Goal: Task Accomplishment & Management: Manage account settings

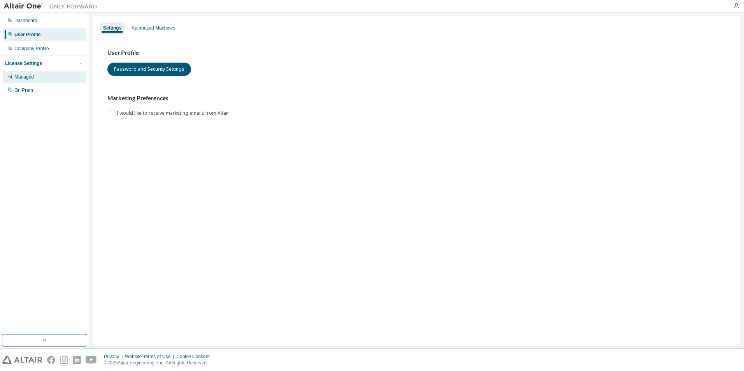
click at [27, 79] on div "Managed" at bounding box center [23, 77] width 19 height 6
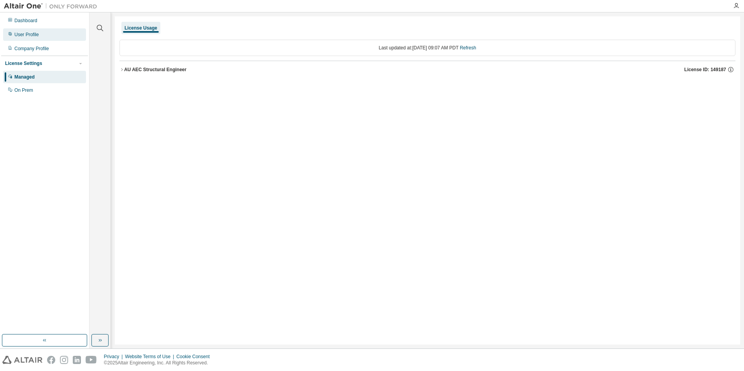
click at [26, 35] on div "User Profile" at bounding box center [26, 35] width 25 height 6
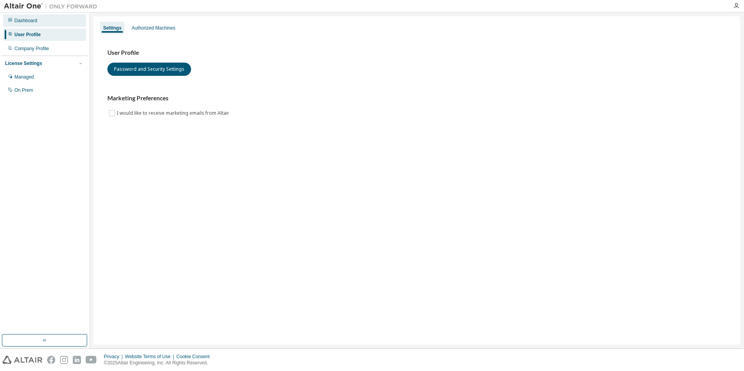
click at [25, 20] on div "Dashboard" at bounding box center [25, 21] width 23 height 6
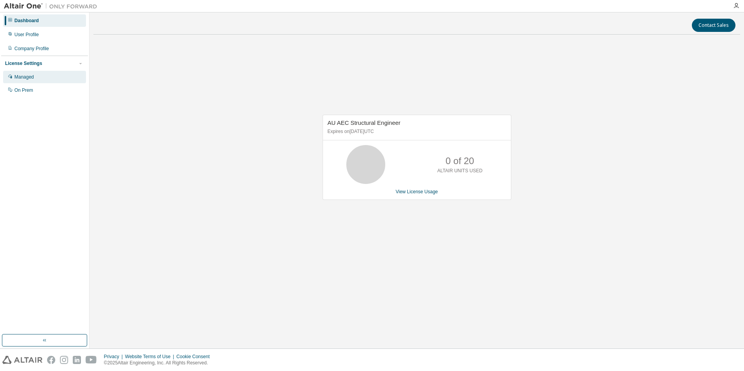
click at [27, 81] on div "Managed" at bounding box center [44, 77] width 83 height 12
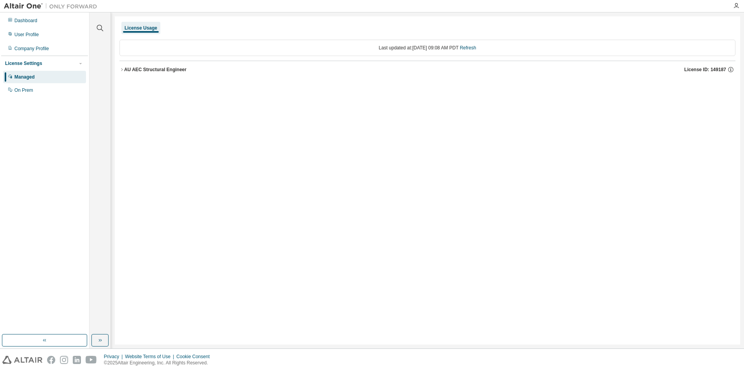
click at [123, 71] on icon "button" at bounding box center [121, 69] width 5 height 5
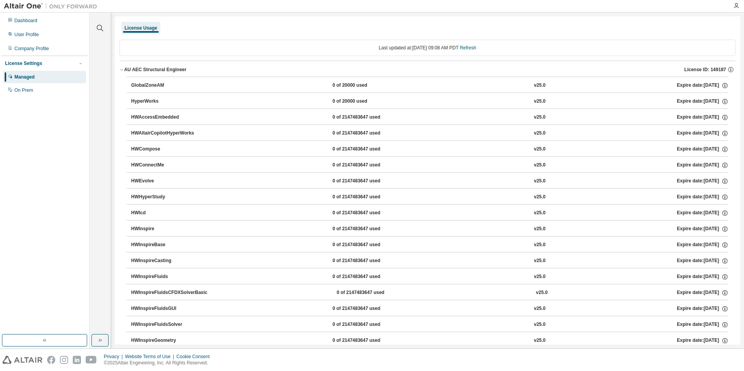
click at [123, 71] on icon "button" at bounding box center [121, 69] width 5 height 5
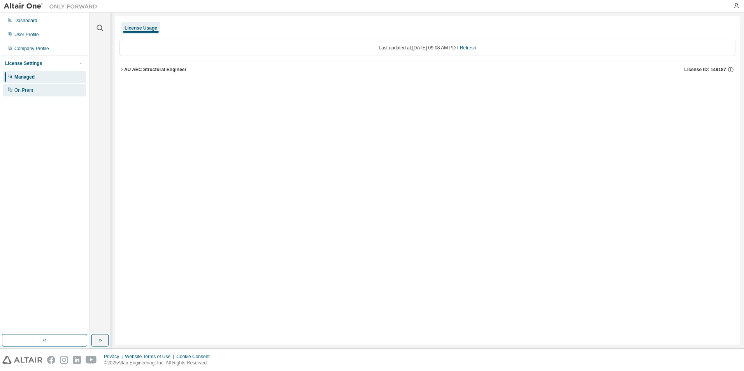
click at [40, 92] on div "On Prem" at bounding box center [44, 90] width 83 height 12
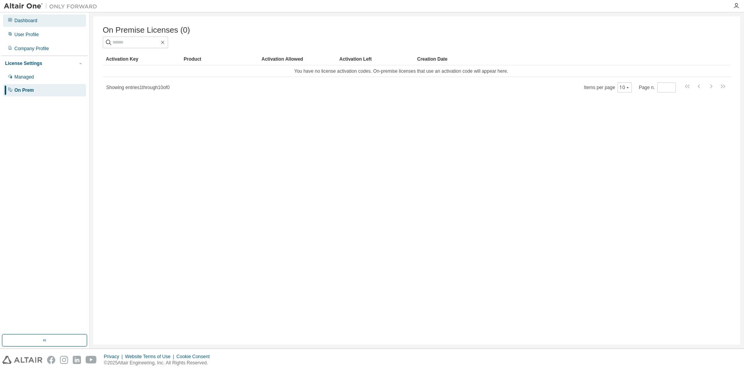
click at [32, 22] on div "Dashboard" at bounding box center [25, 21] width 23 height 6
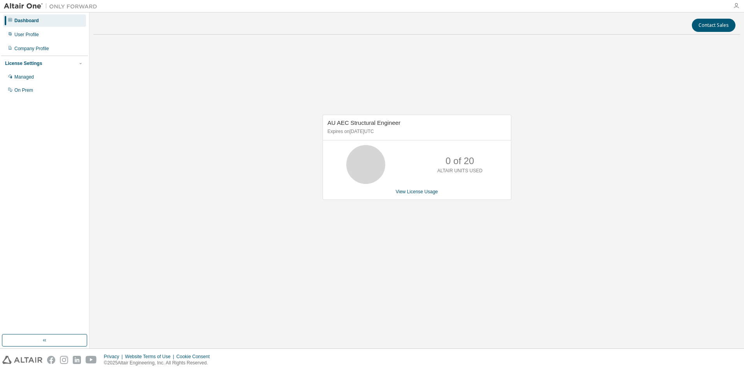
click at [734, 8] on icon "button" at bounding box center [736, 6] width 6 height 6
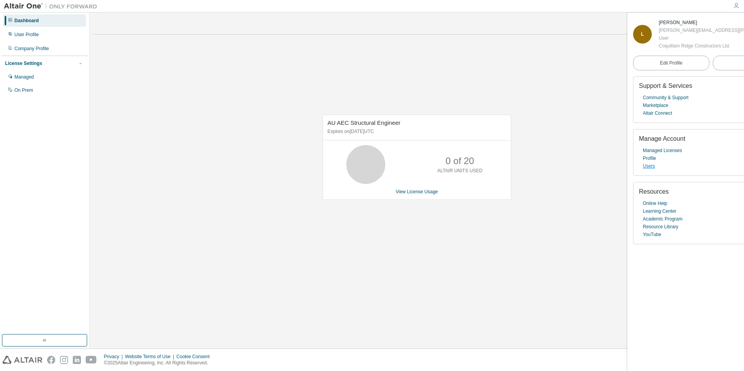
click at [647, 166] on link "Users" at bounding box center [648, 166] width 12 height 8
click at [651, 170] on link "Users" at bounding box center [648, 166] width 12 height 8
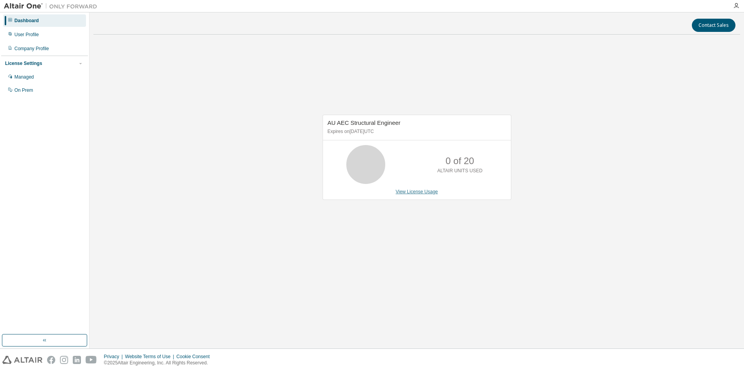
click at [418, 192] on link "View License Usage" at bounding box center [417, 191] width 42 height 5
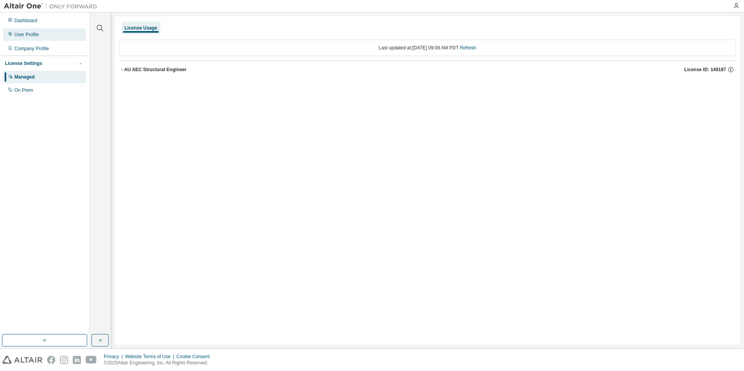
click at [26, 34] on div "User Profile" at bounding box center [26, 35] width 25 height 6
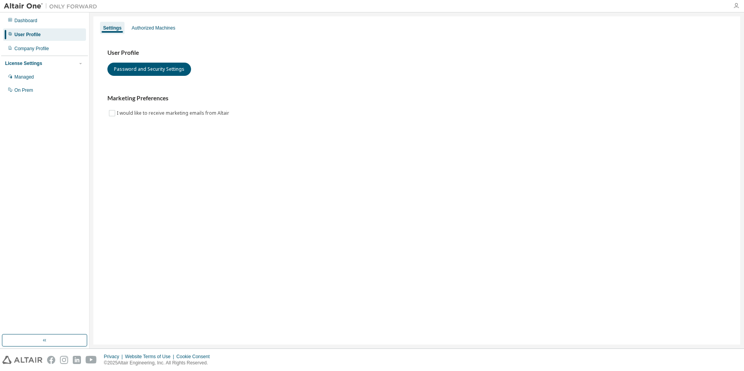
click at [734, 6] on icon "button" at bounding box center [736, 6] width 6 height 6
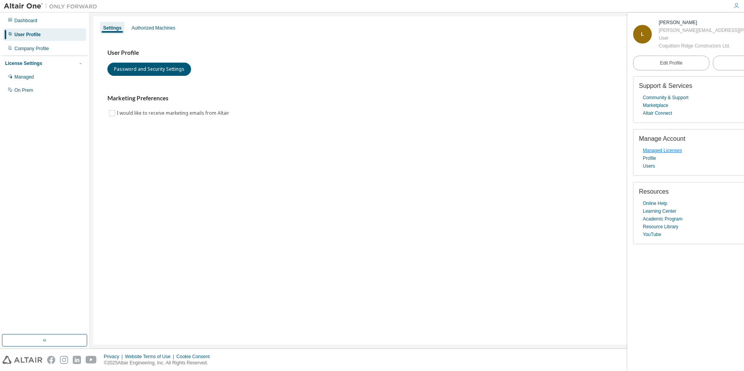
click at [676, 151] on link "Managed Licenses" at bounding box center [661, 151] width 39 height 8
click at [646, 161] on link "Profile" at bounding box center [648, 158] width 13 height 8
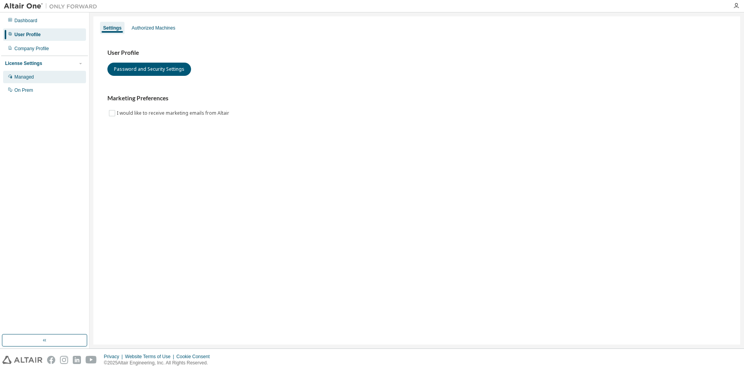
click at [32, 82] on div "Managed" at bounding box center [44, 77] width 83 height 12
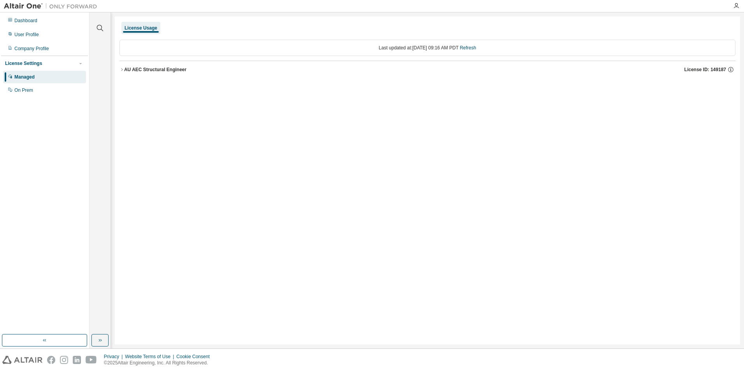
click at [173, 73] on div "AU AEC Structural Engineer License ID: 149187" at bounding box center [429, 69] width 611 height 7
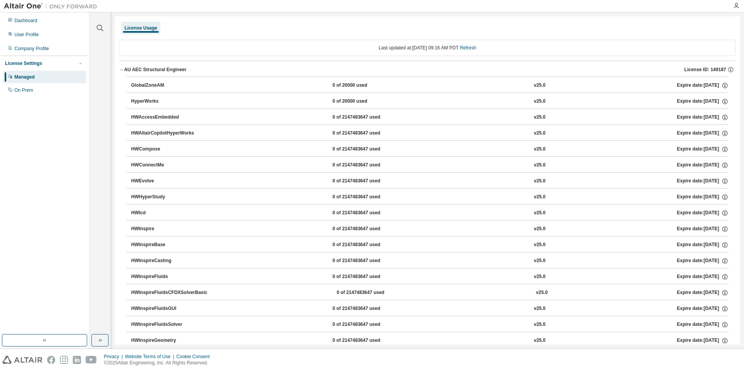
click at [123, 70] on icon "button" at bounding box center [121, 69] width 5 height 5
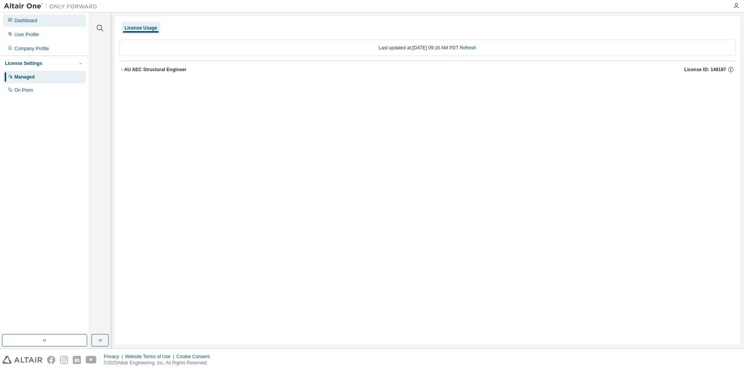
click at [25, 21] on div "Dashboard" at bounding box center [25, 21] width 23 height 6
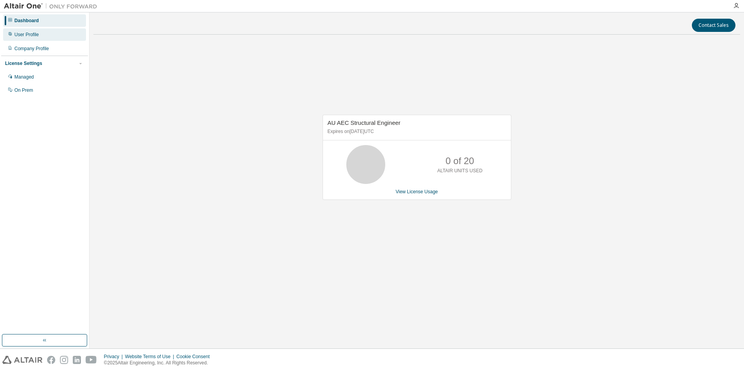
click at [19, 35] on div "User Profile" at bounding box center [26, 35] width 25 height 6
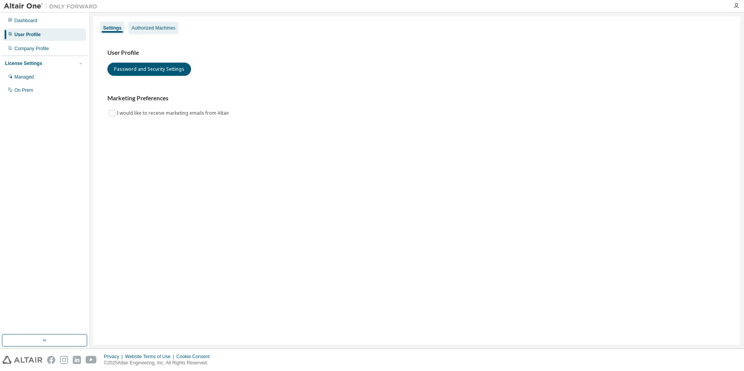
click at [155, 28] on div "Authorized Machines" at bounding box center [153, 28] width 44 height 6
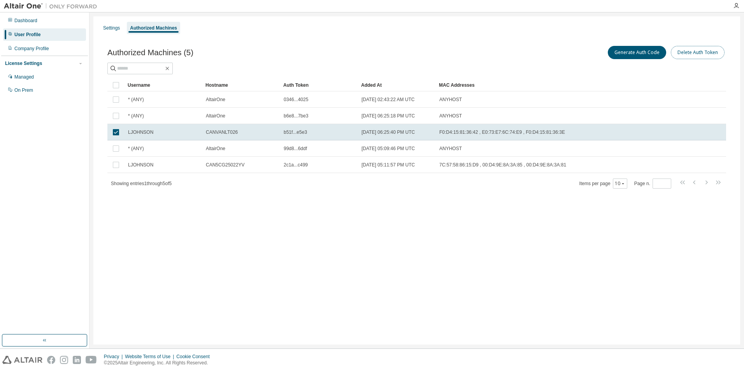
click at [712, 53] on button "Delete Auth Token" at bounding box center [697, 52] width 54 height 13
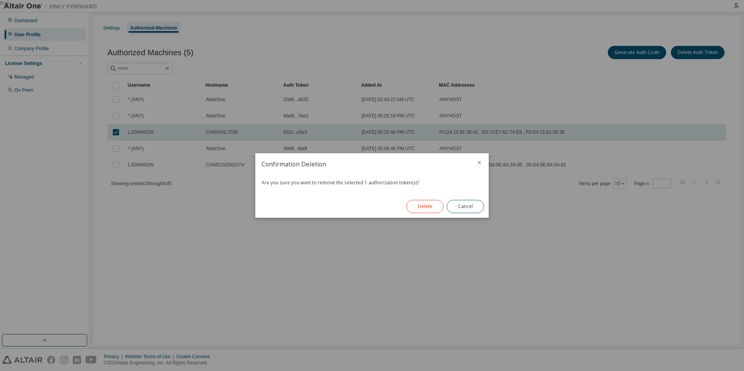
click at [426, 209] on button "Delete" at bounding box center [424, 206] width 37 height 13
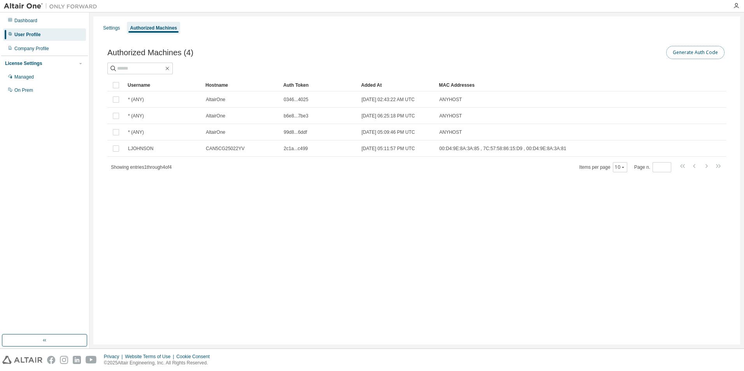
click at [708, 54] on button "Generate Auth Code" at bounding box center [695, 52] width 58 height 13
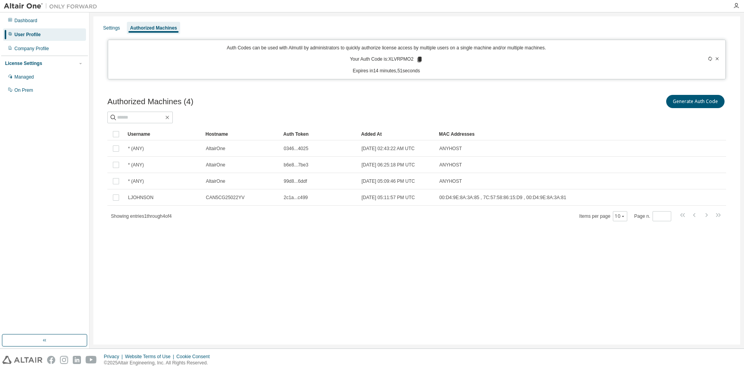
click at [717, 59] on icon at bounding box center [717, 58] width 3 height 3
